Goal: Information Seeking & Learning: Find specific fact

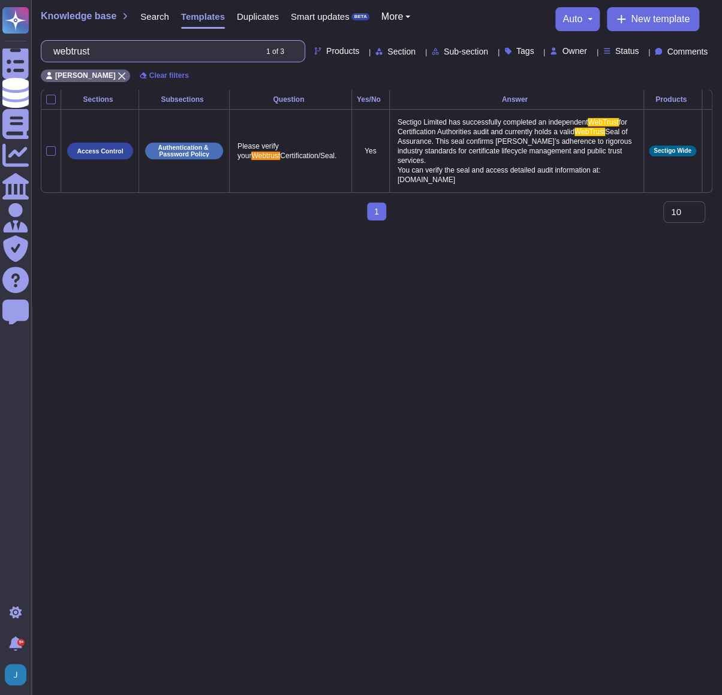
drag, startPoint x: 132, startPoint y: 44, endPoint x: 129, endPoint y: 50, distance: 6.7
click at [130, 49] on input "webtrust" at bounding box center [151, 51] width 208 height 21
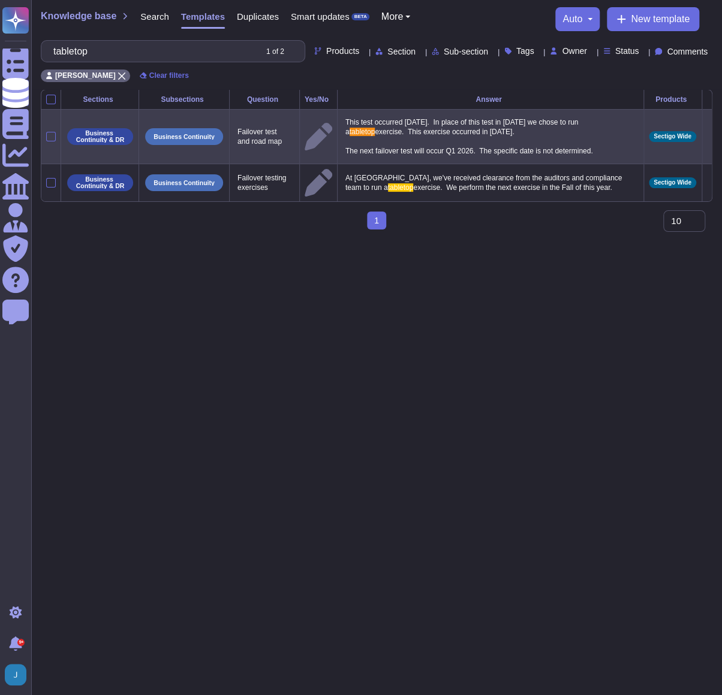
type input "tabletop"
click at [587, 159] on p "This test occurred March 2, 2024. In place of this test in 2025 we chose to run…" at bounding box center [490, 136] width 296 height 44
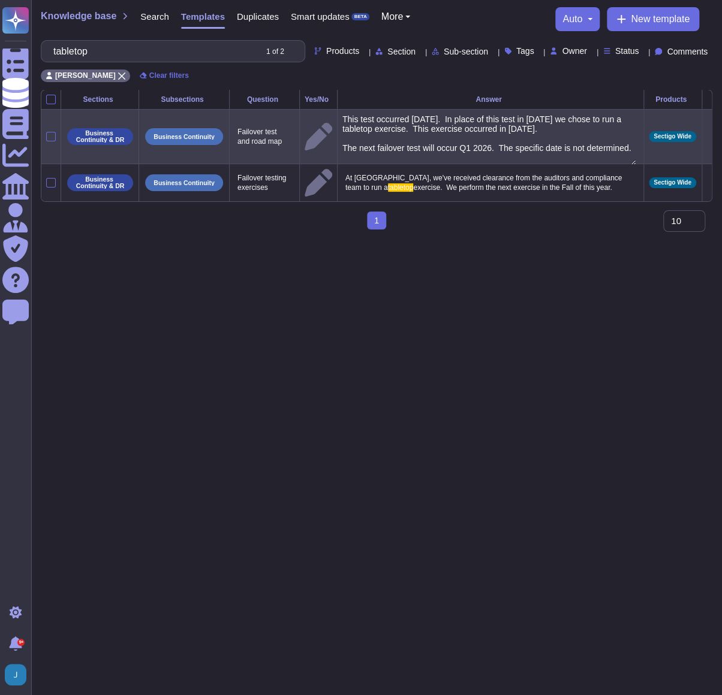
type textarea "This test occurred March 2, 2024. In place of this test in 2025 we chose to run…"
drag, startPoint x: 460, startPoint y: 176, endPoint x: 349, endPoint y: 126, distance: 121.6
click at [349, 126] on td "This test occurred March 2, 2024. In place of this test in 2025 we chose to run…" at bounding box center [490, 136] width 306 height 55
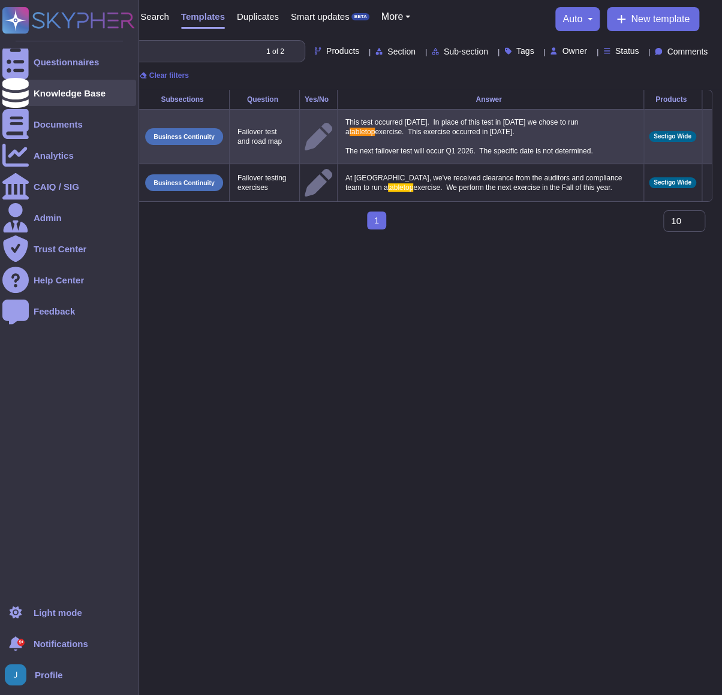
click at [57, 94] on div "Knowledge Base" at bounding box center [70, 93] width 72 height 9
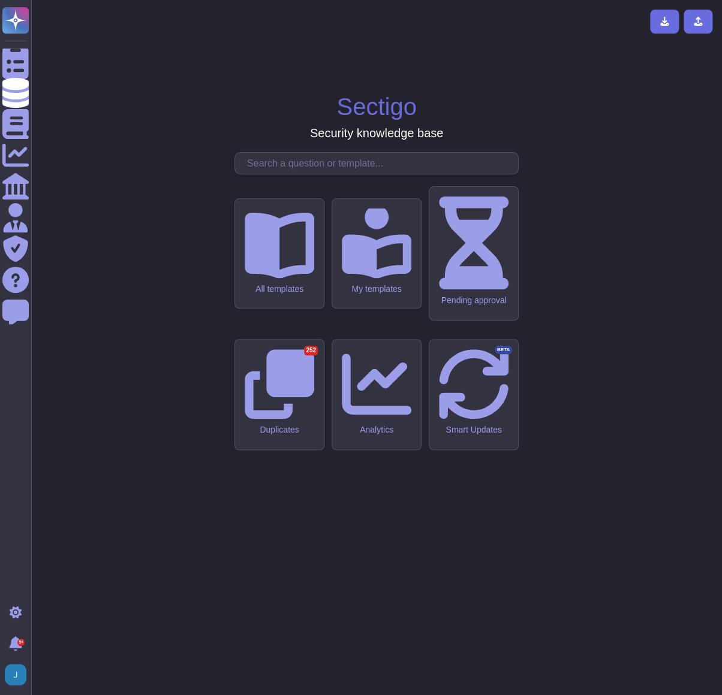
click at [305, 174] on input "text" at bounding box center [379, 163] width 277 height 21
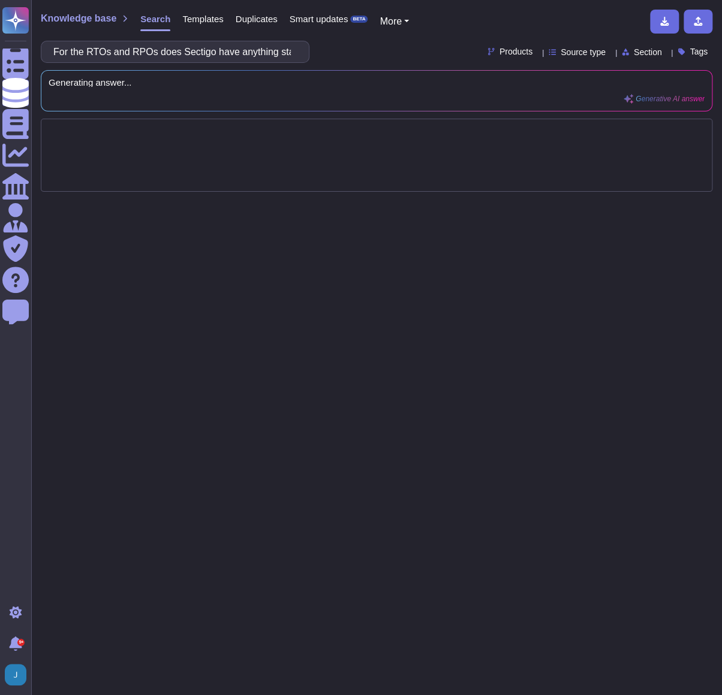
scroll to position [0, 143]
click at [267, 52] on input "For the RTOs and RPOs does Sectigo have anything stating what those are? Someth…" at bounding box center [171, 51] width 249 height 21
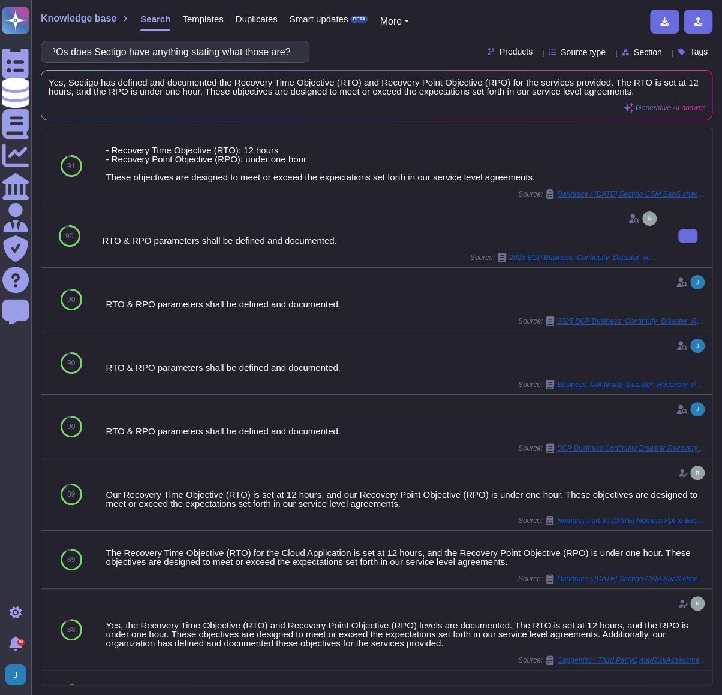
type input "For the RTOs and RPOs does Sectigo have anything stating what those are?"
